Goal: Find specific page/section: Find specific page/section

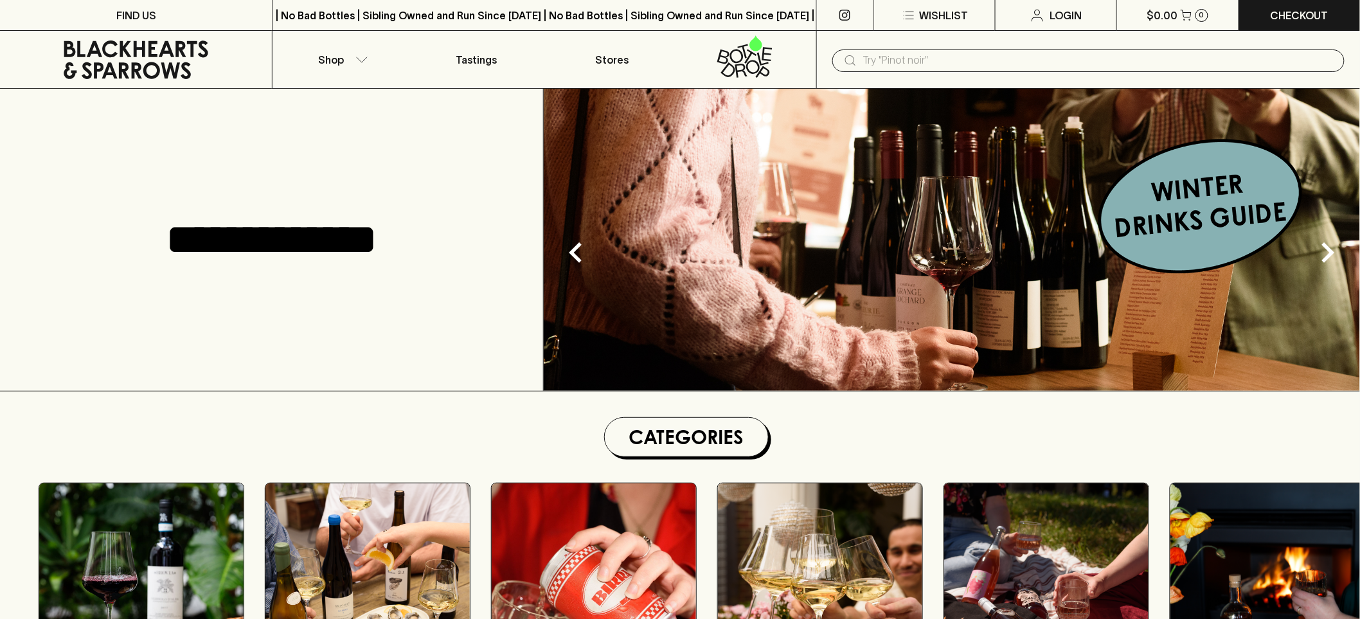
click at [980, 60] on input "text" at bounding box center [1098, 60] width 471 height 21
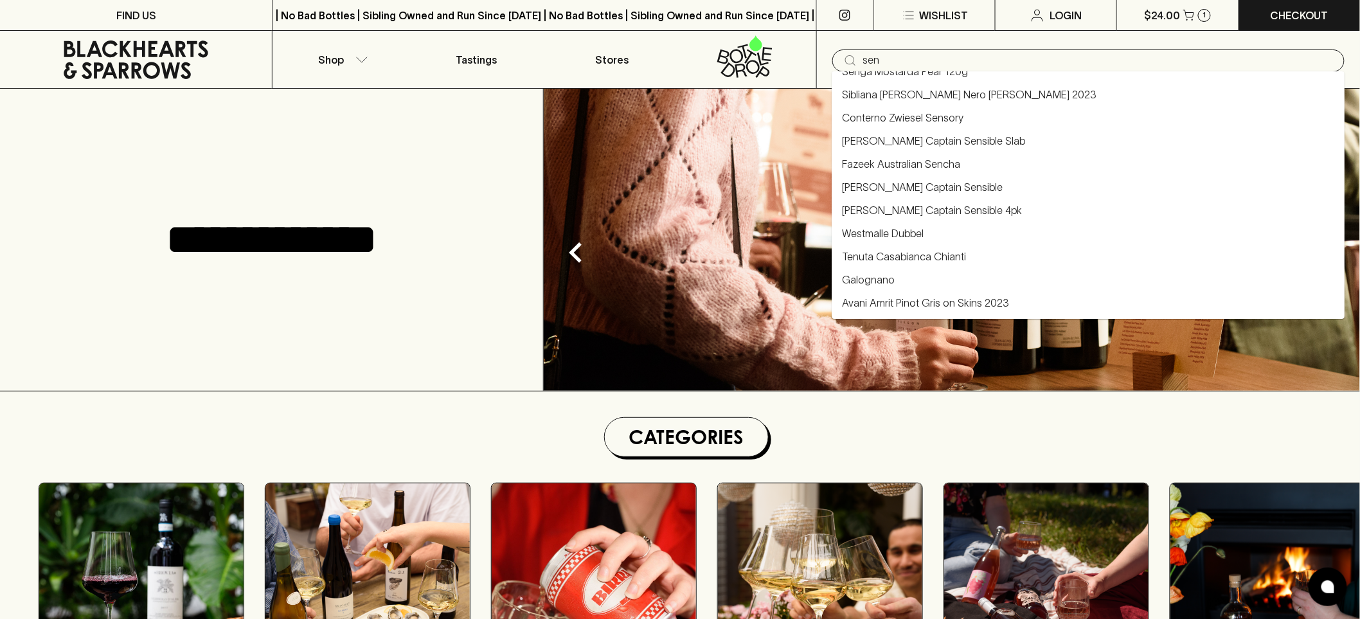
type input "sen"
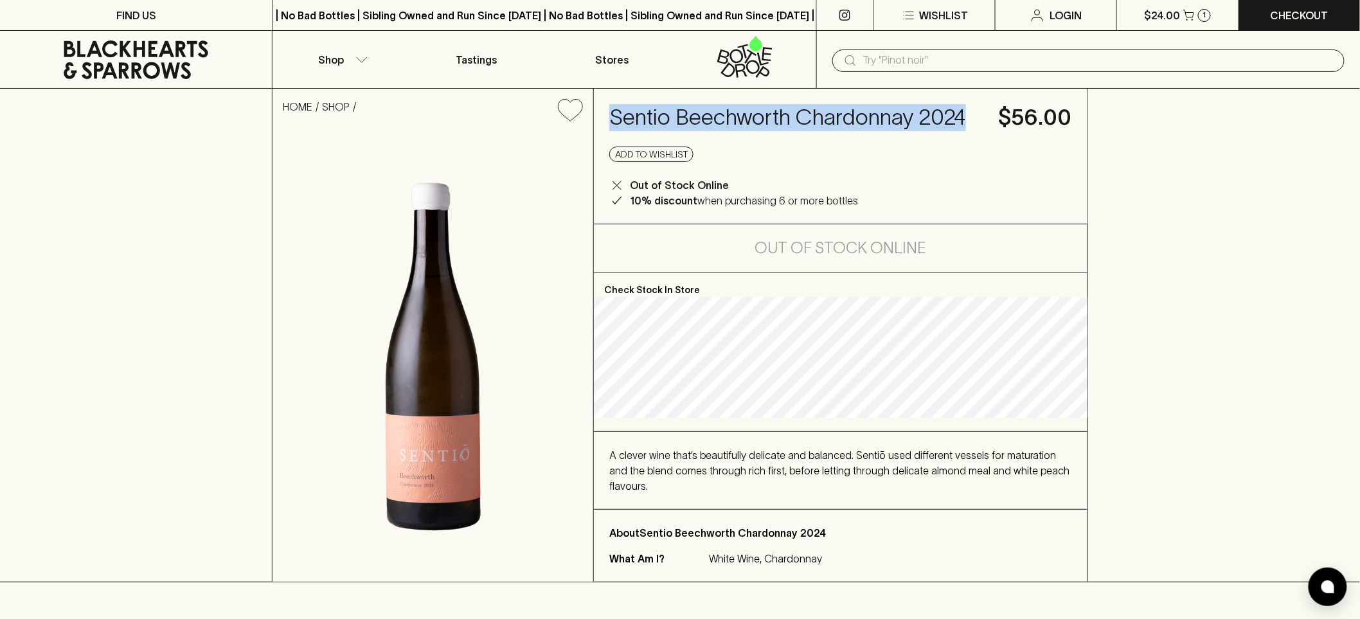
drag, startPoint x: 962, startPoint y: 113, endPoint x: 609, endPoint y: 107, distance: 353.0
click at [610, 107] on h4 "Sentio Beechworth Chardonnay 2024" at bounding box center [797, 117] width 374 height 27
copy h4 "Sentio Beechworth Chardonnay 2024"
click at [199, 56] on icon at bounding box center [136, 60] width 253 height 39
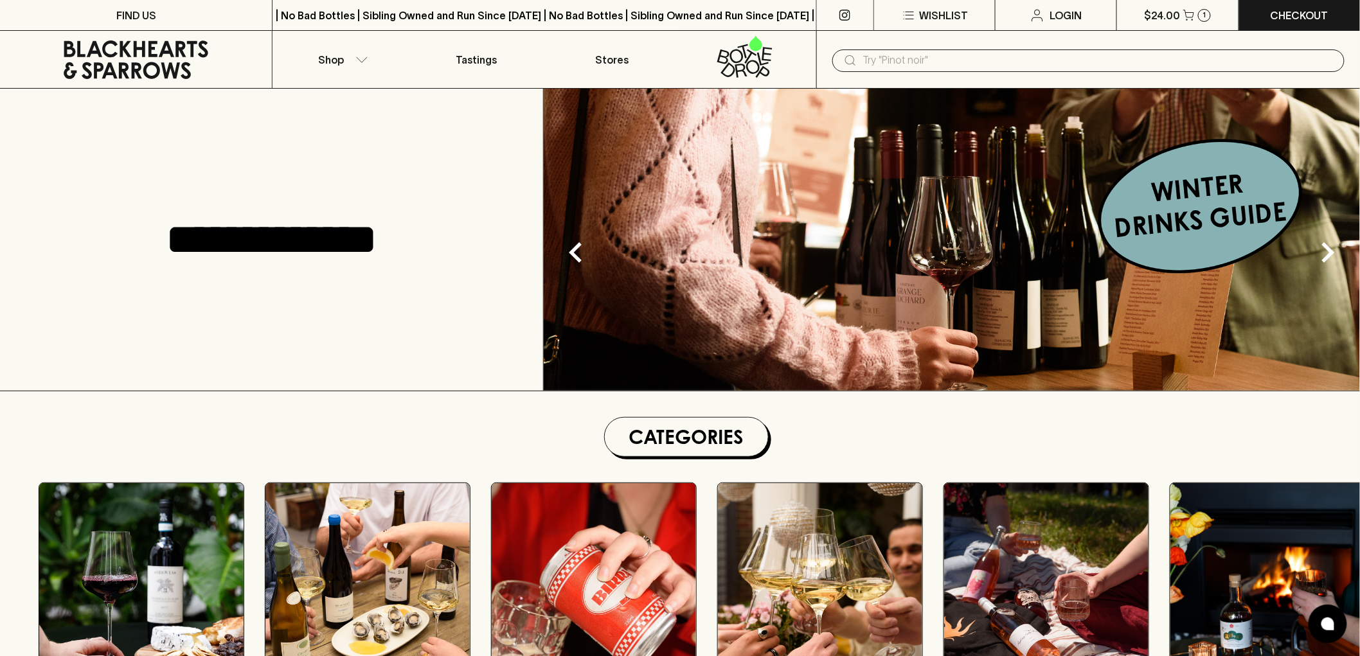
click at [977, 57] on input "text" at bounding box center [1098, 60] width 471 height 21
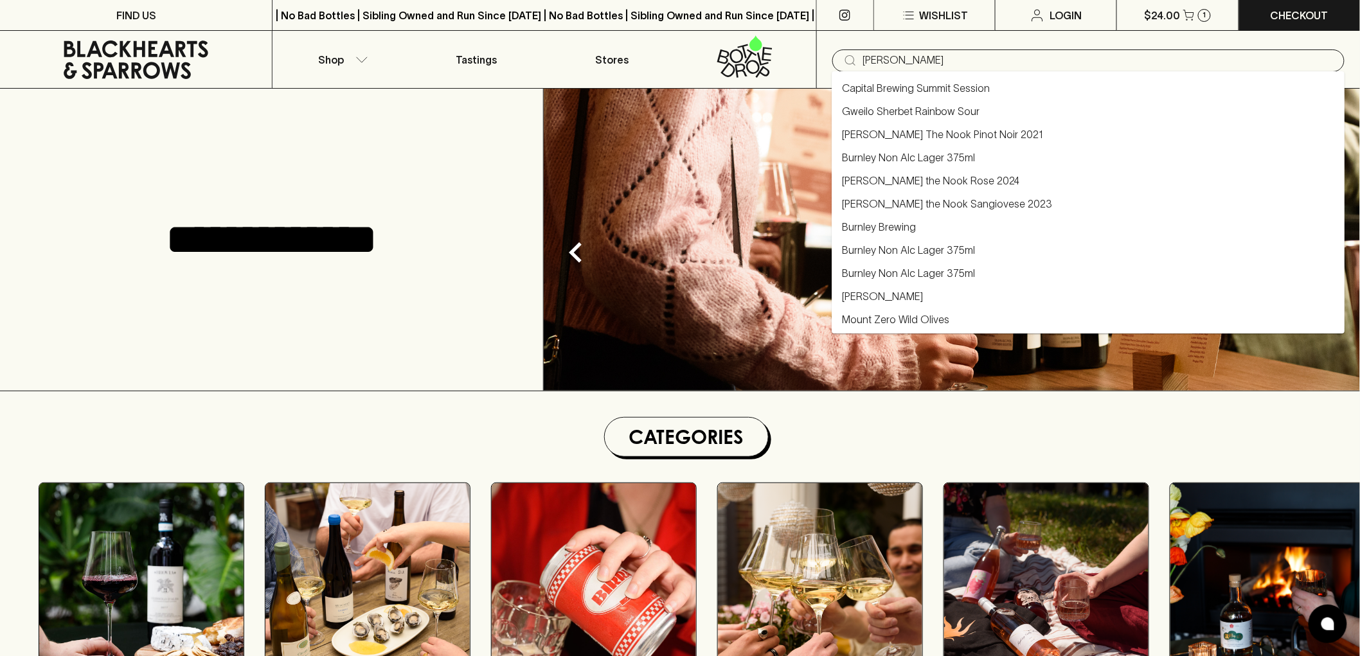
click at [898, 123] on li "[PERSON_NAME] The Nook Pinot Noir 2021" at bounding box center [1088, 134] width 513 height 23
type input "[PERSON_NAME] The Nook Pinot Noir 2021"
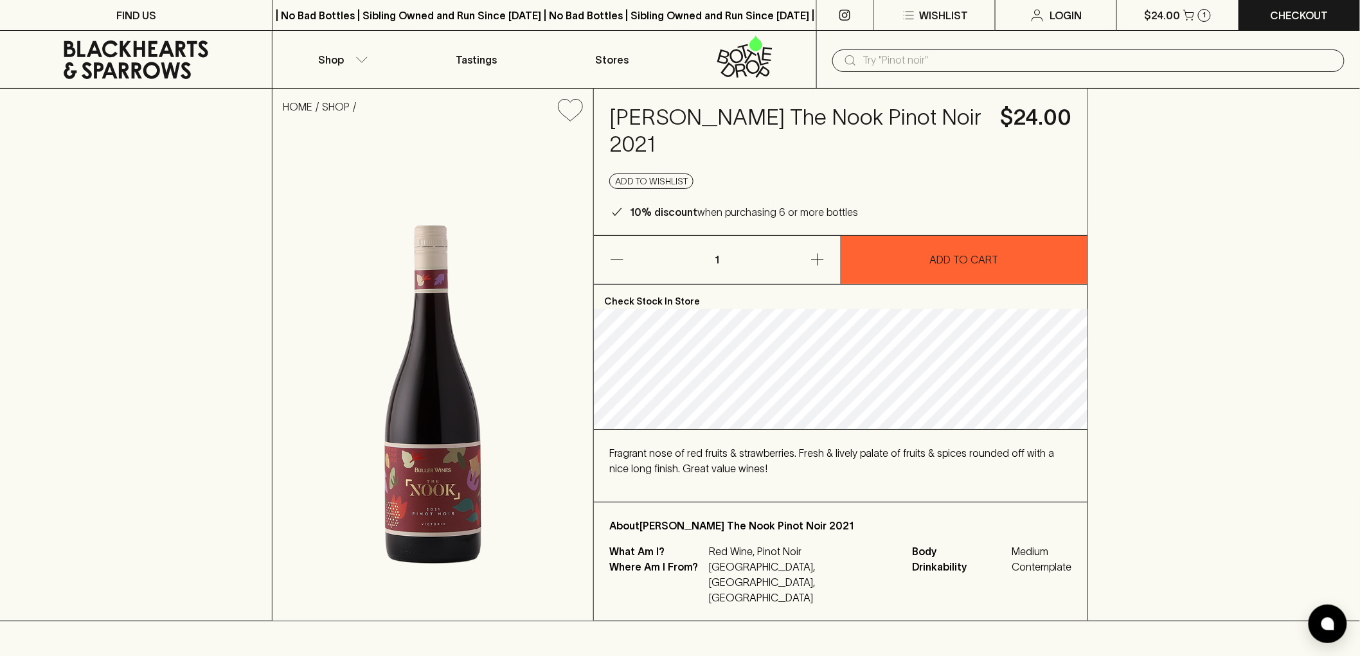
click at [158, 58] on icon at bounding box center [136, 60] width 253 height 39
